Goal: Find specific page/section: Find specific page/section

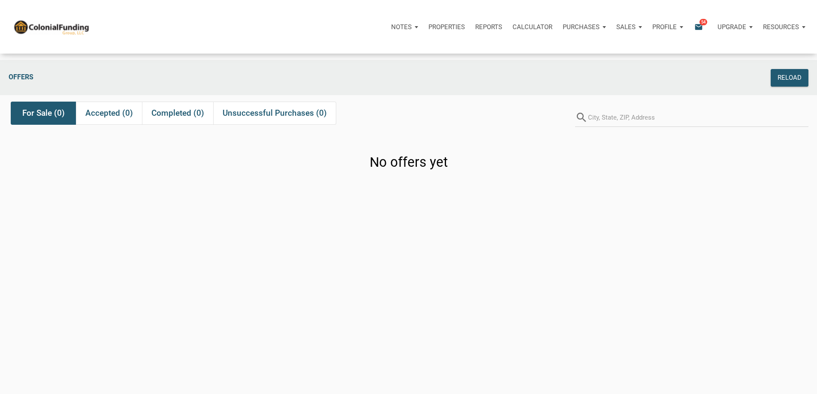
click at [412, 29] on p "Purchases" at bounding box center [401, 27] width 21 height 8
click at [527, 53] on link "Offers" at bounding box center [567, 50] width 81 height 18
